Goal: Check status: Check status

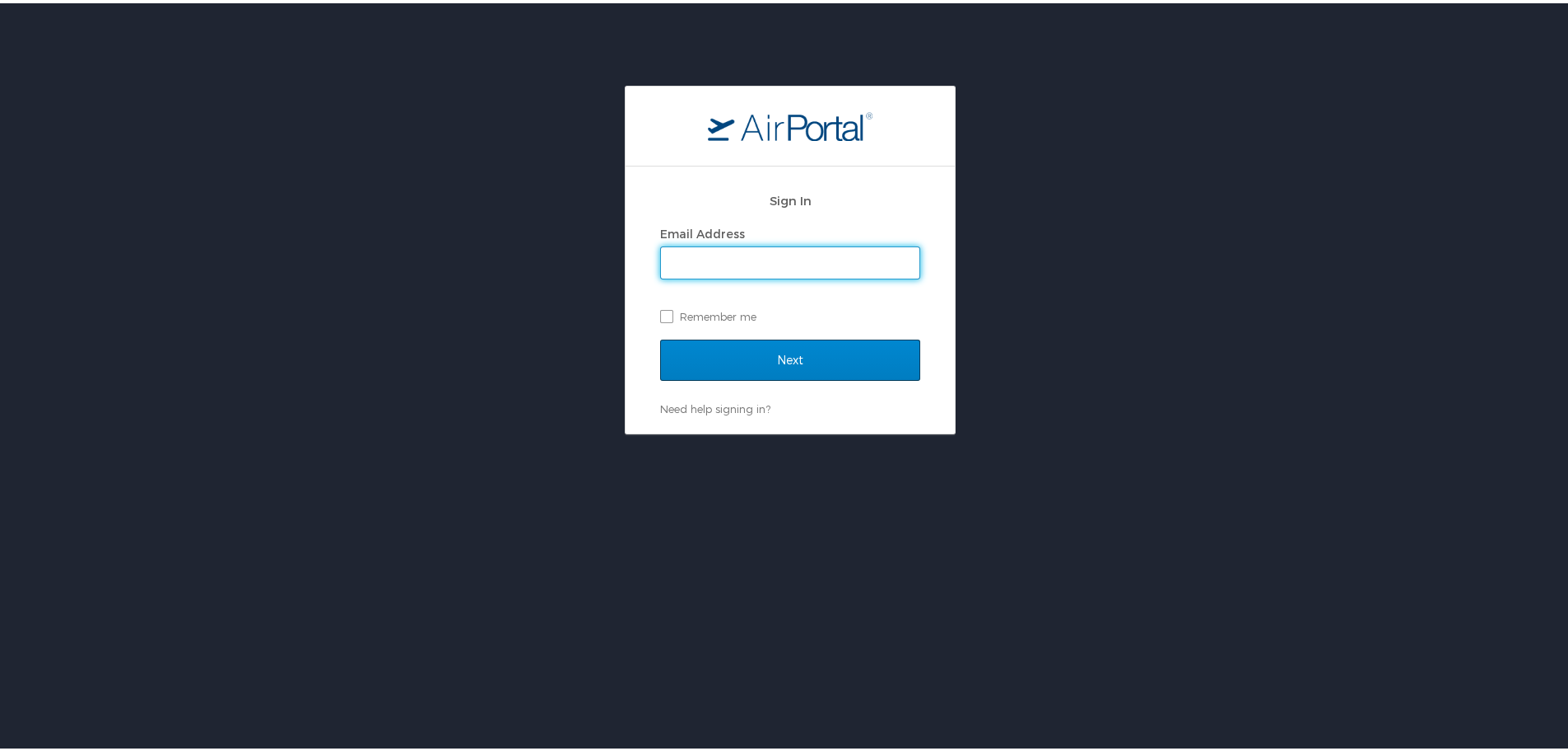
type input "[PERSON_NAME][EMAIL_ADDRESS][PERSON_NAME][DOMAIN_NAME]"
click at [765, 351] on input "Next" at bounding box center [790, 357] width 260 height 41
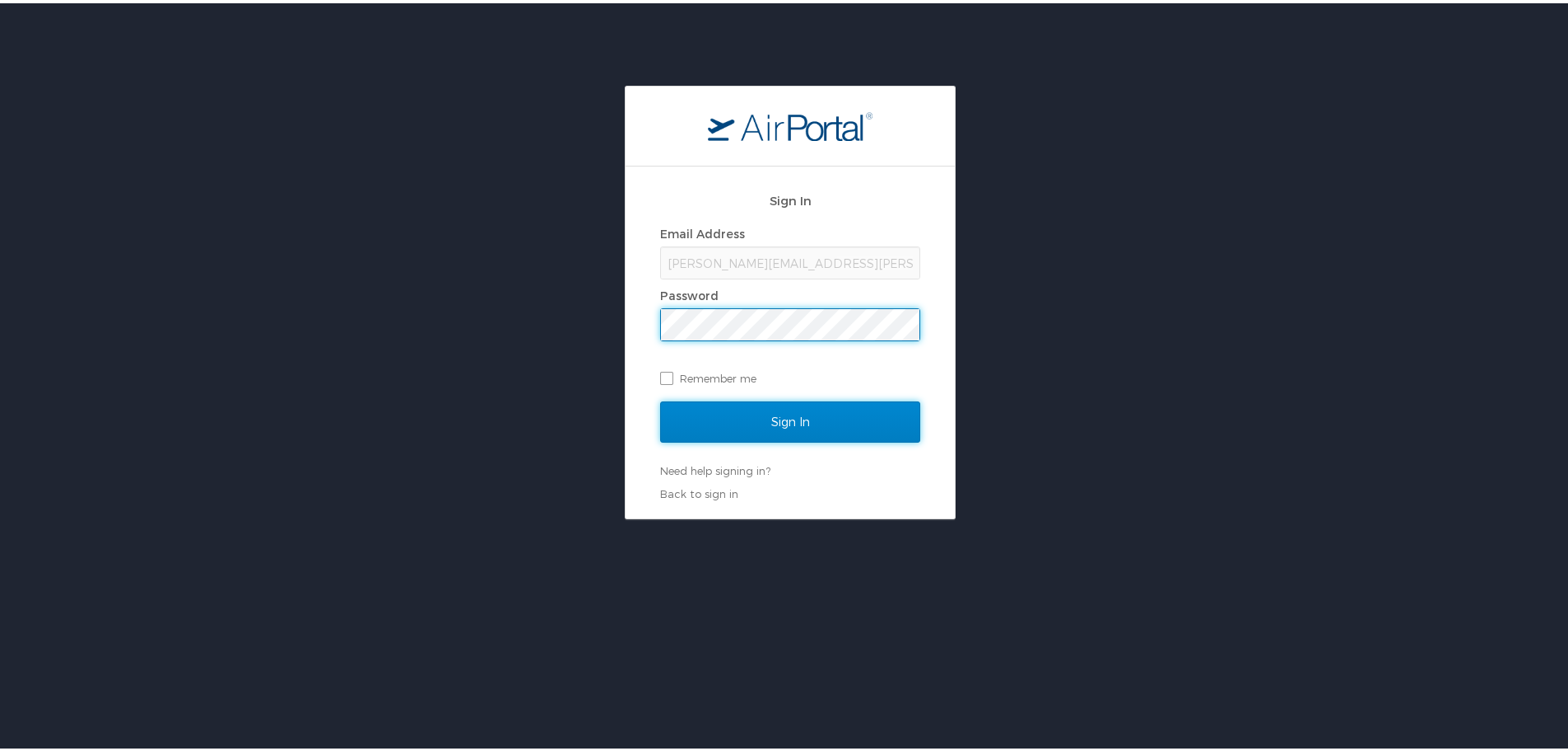
click at [737, 420] on input "Sign In" at bounding box center [790, 419] width 260 height 41
